Goal: Task Accomplishment & Management: Complete application form

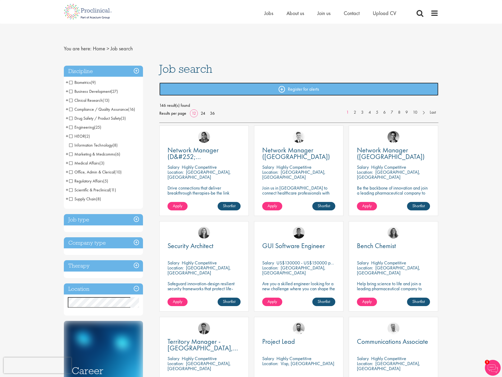
click at [180, 88] on link "Register for alerts" at bounding box center [298, 89] width 279 height 13
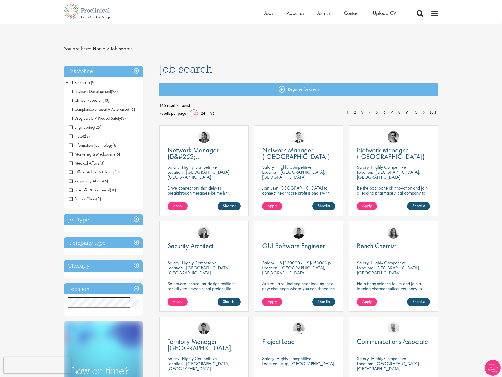
click at [70, 145] on span "Information Technology" at bounding box center [91, 145] width 44 height 6
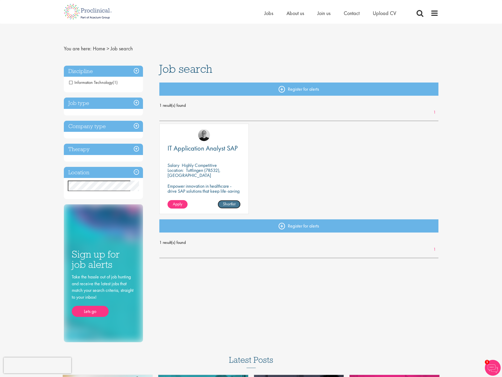
click at [225, 204] on link "Shortlist" at bounding box center [229, 204] width 23 height 8
click at [229, 204] on link "Shortlisted" at bounding box center [226, 204] width 27 height 8
click at [201, 146] on span "IT Application Analyst SAP" at bounding box center [202, 148] width 70 height 9
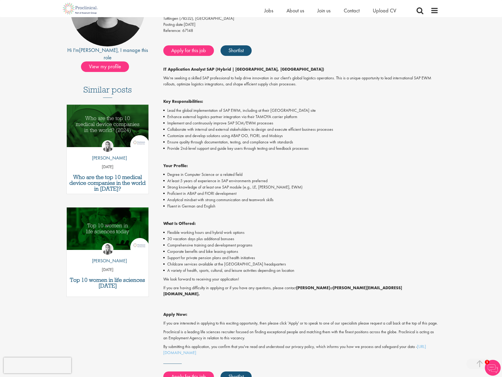
scroll to position [79, 0]
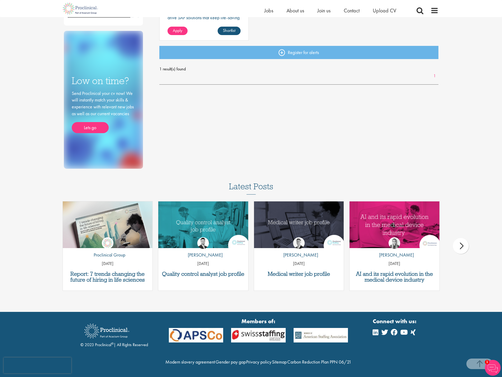
scroll to position [179, 0]
